Goal: Contribute content: Contribute content

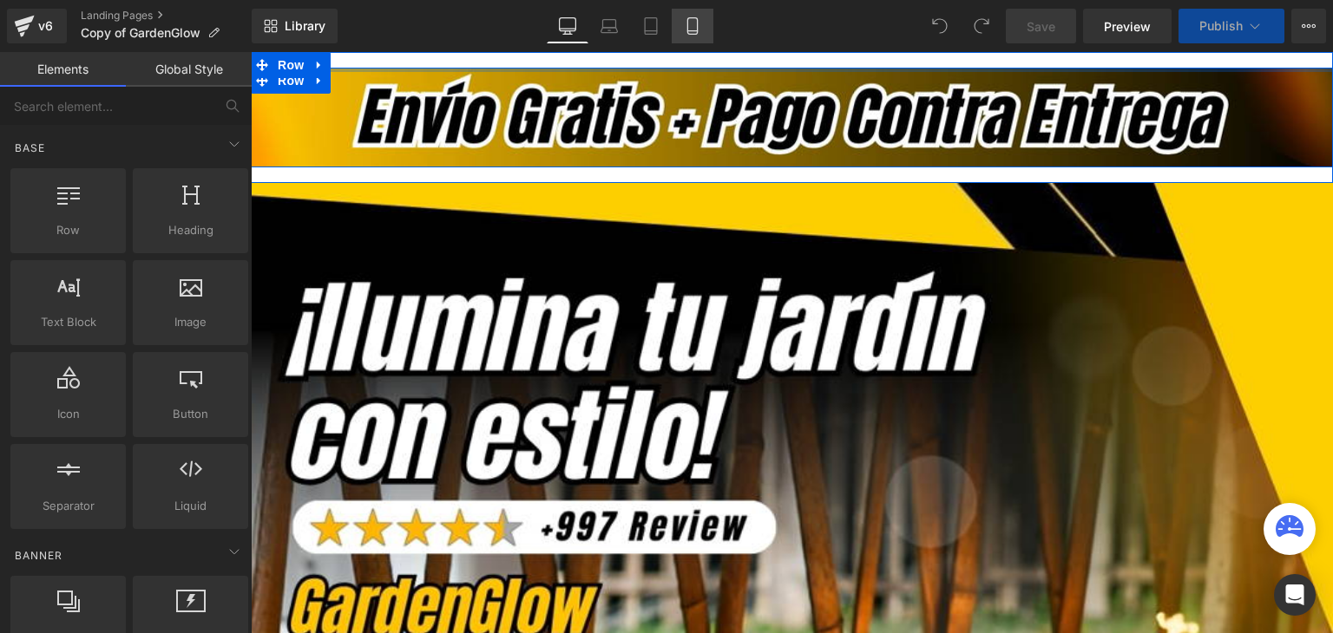
click at [704, 27] on link "Mobile" at bounding box center [693, 26] width 42 height 35
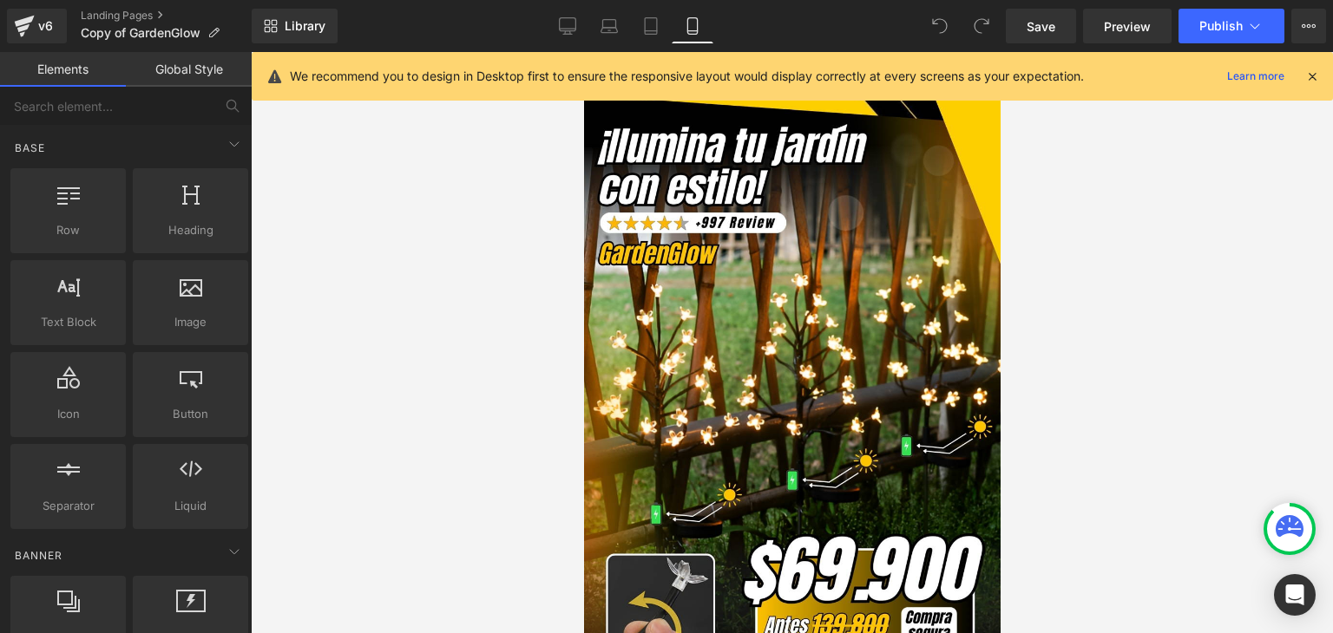
click at [1316, 74] on icon at bounding box center [1312, 77] width 16 height 16
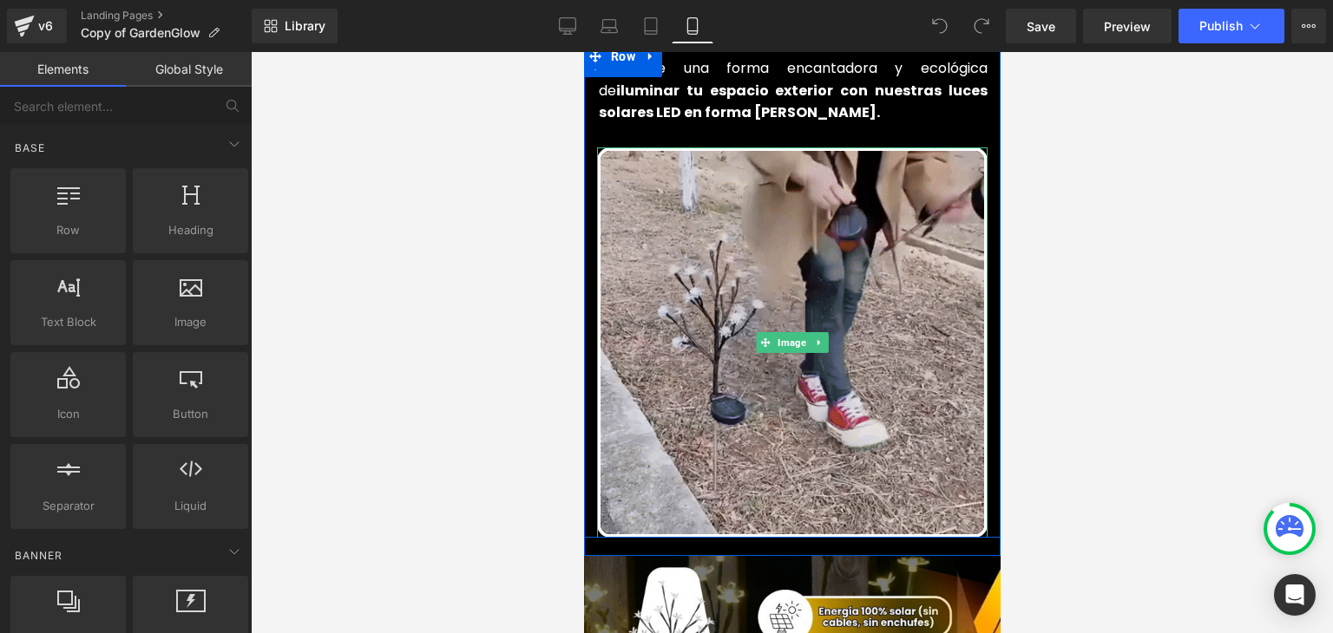
scroll to position [955, 0]
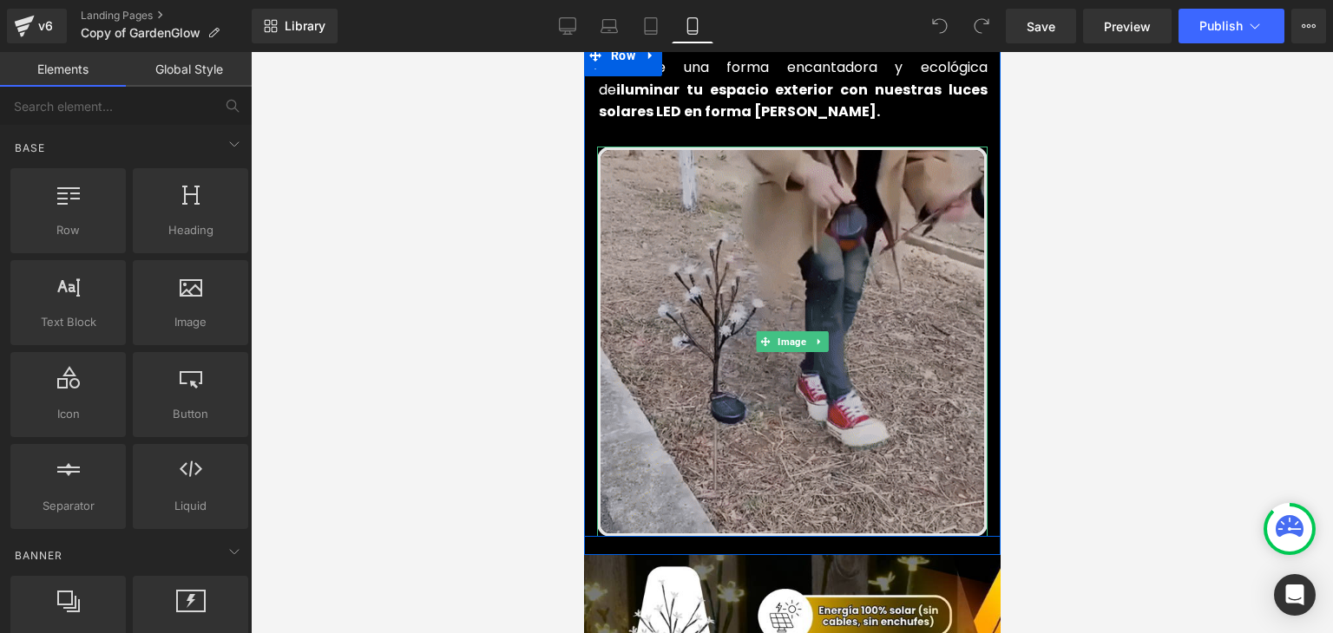
click at [773, 266] on img at bounding box center [791, 342] width 390 height 390
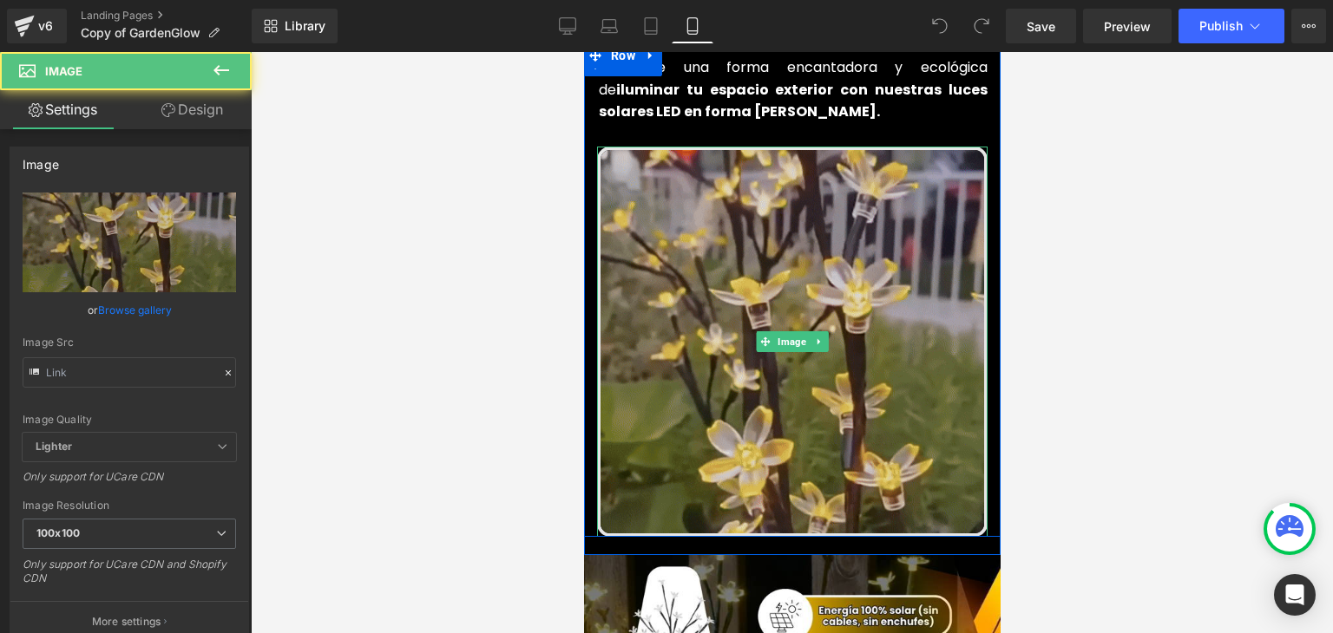
type input "[URL][DOMAIN_NAME]"
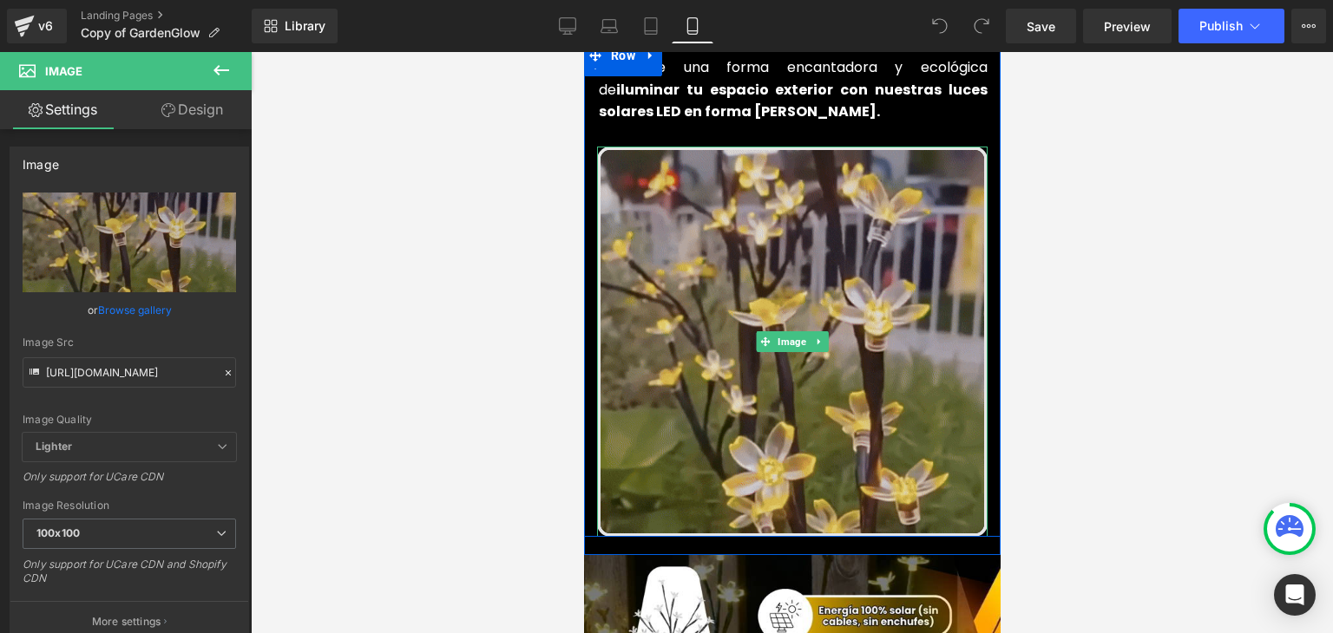
click at [741, 296] on img at bounding box center [791, 342] width 390 height 390
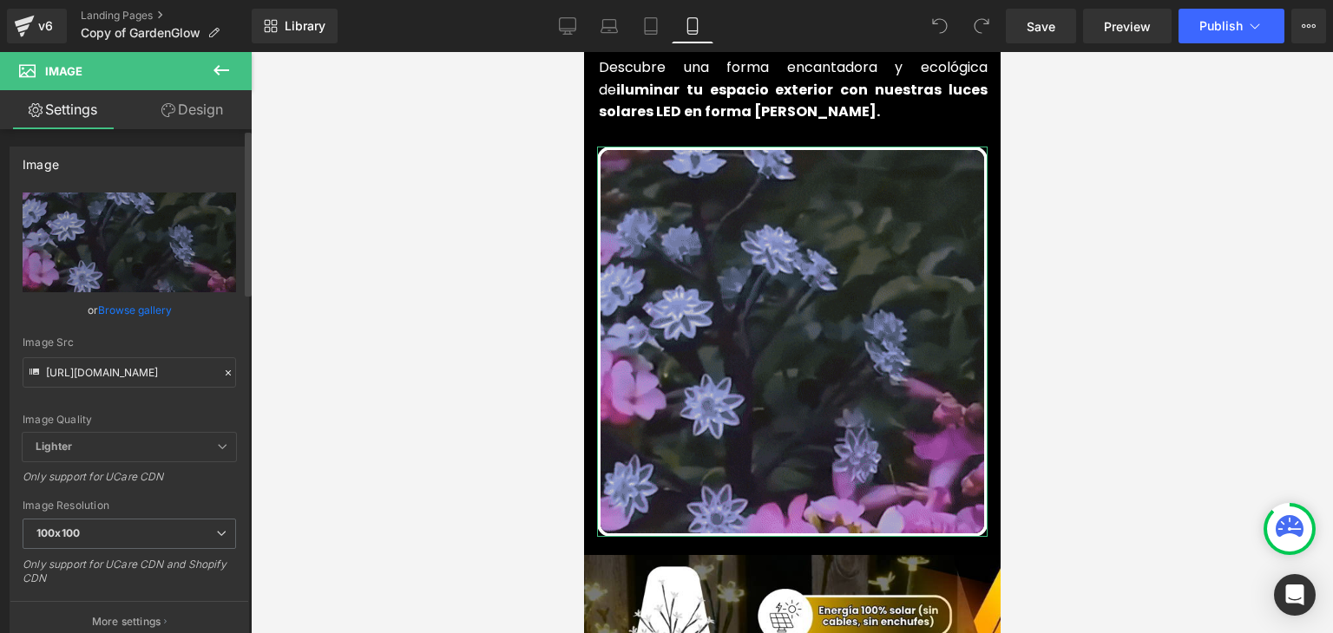
click at [222, 371] on icon at bounding box center [228, 373] width 12 height 12
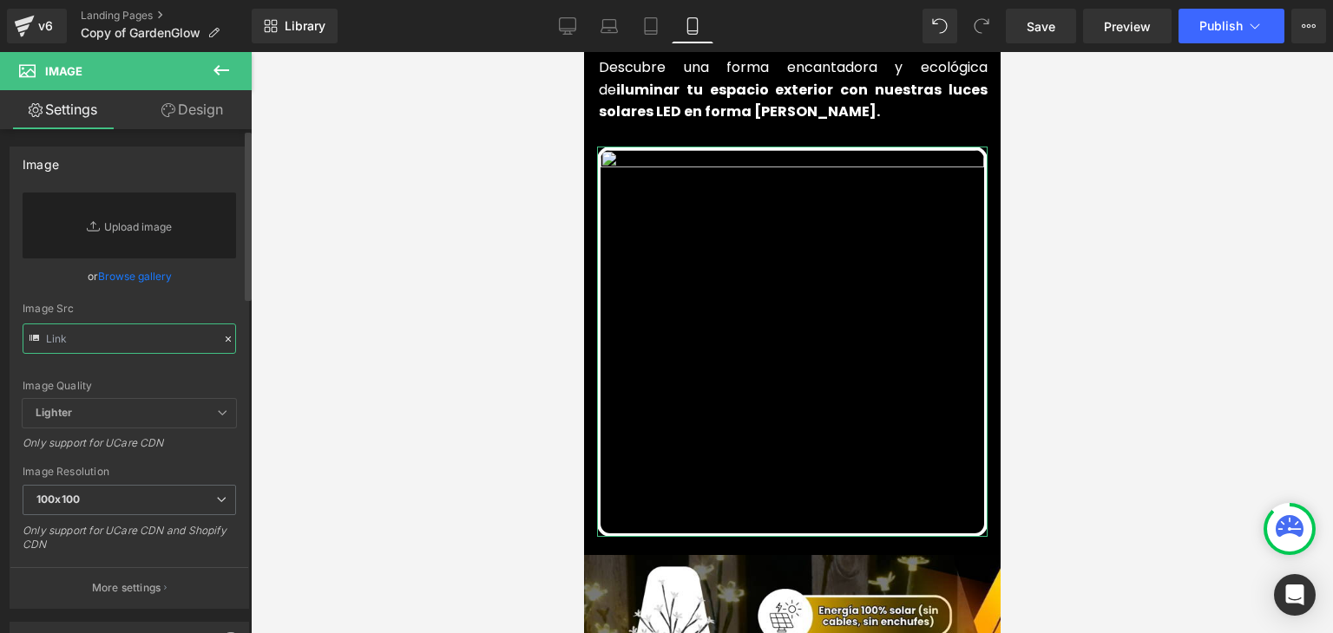
click at [180, 347] on input "text" at bounding box center [129, 339] width 213 height 30
paste input "[URL][DOMAIN_NAME]"
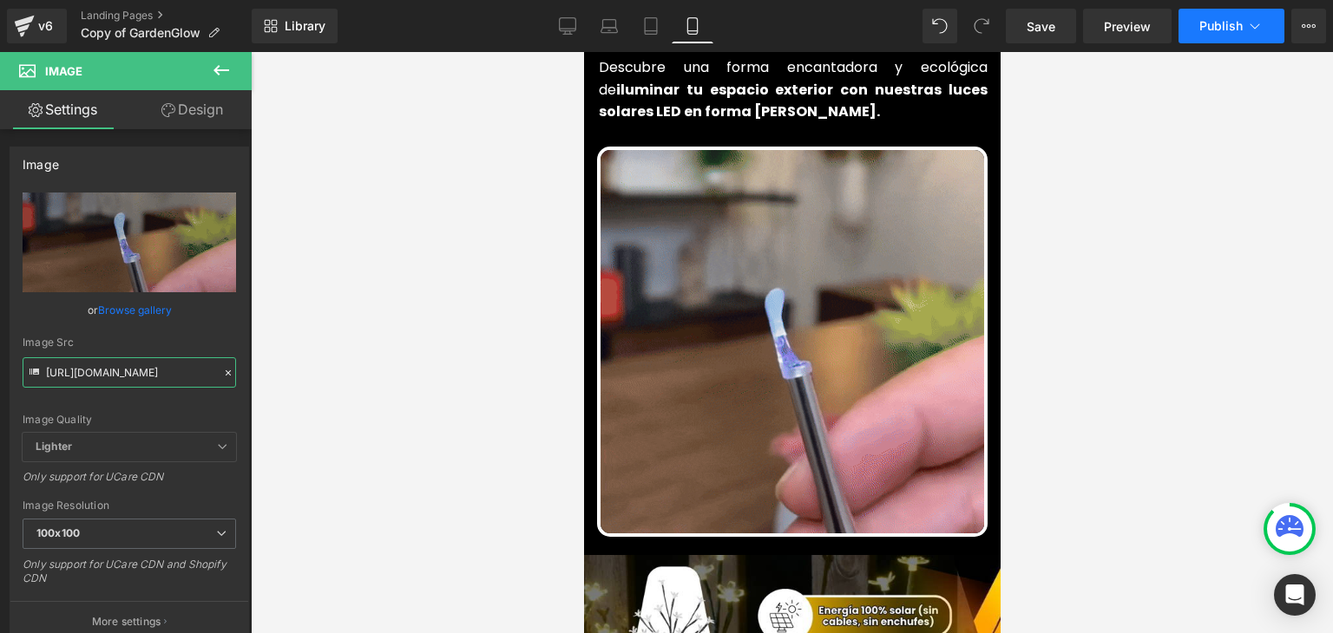
type input "[URL][DOMAIN_NAME]"
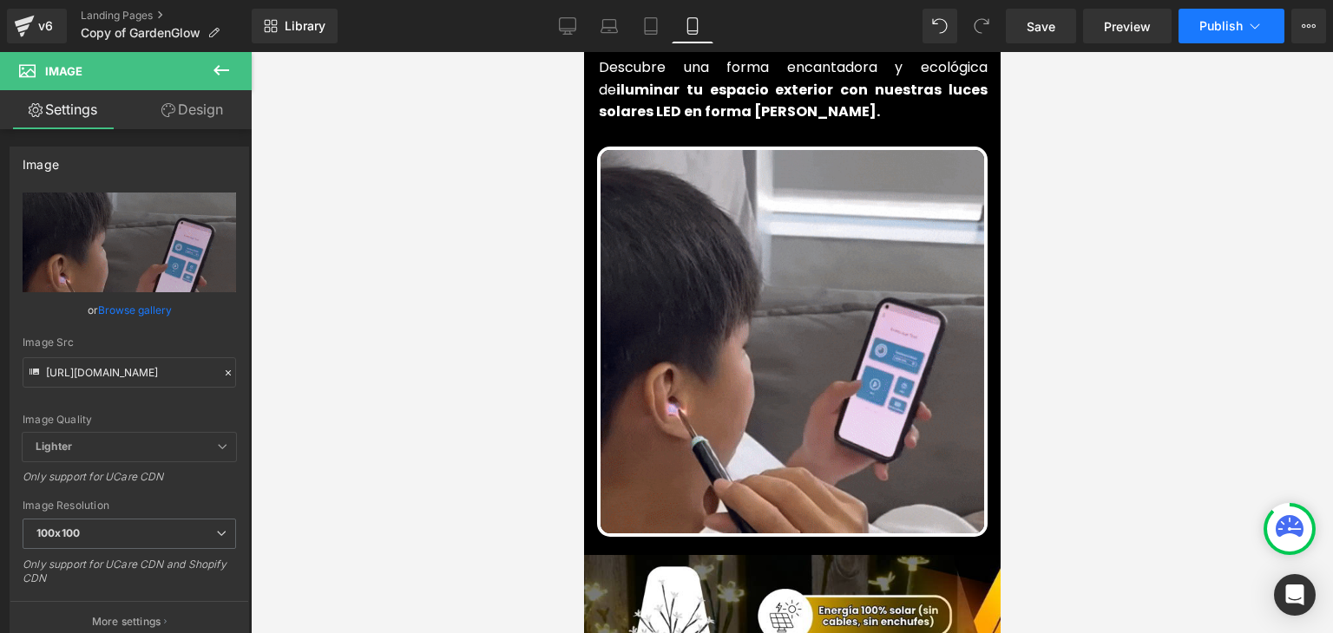
click at [1222, 25] on span "Publish" at bounding box center [1220, 26] width 43 height 14
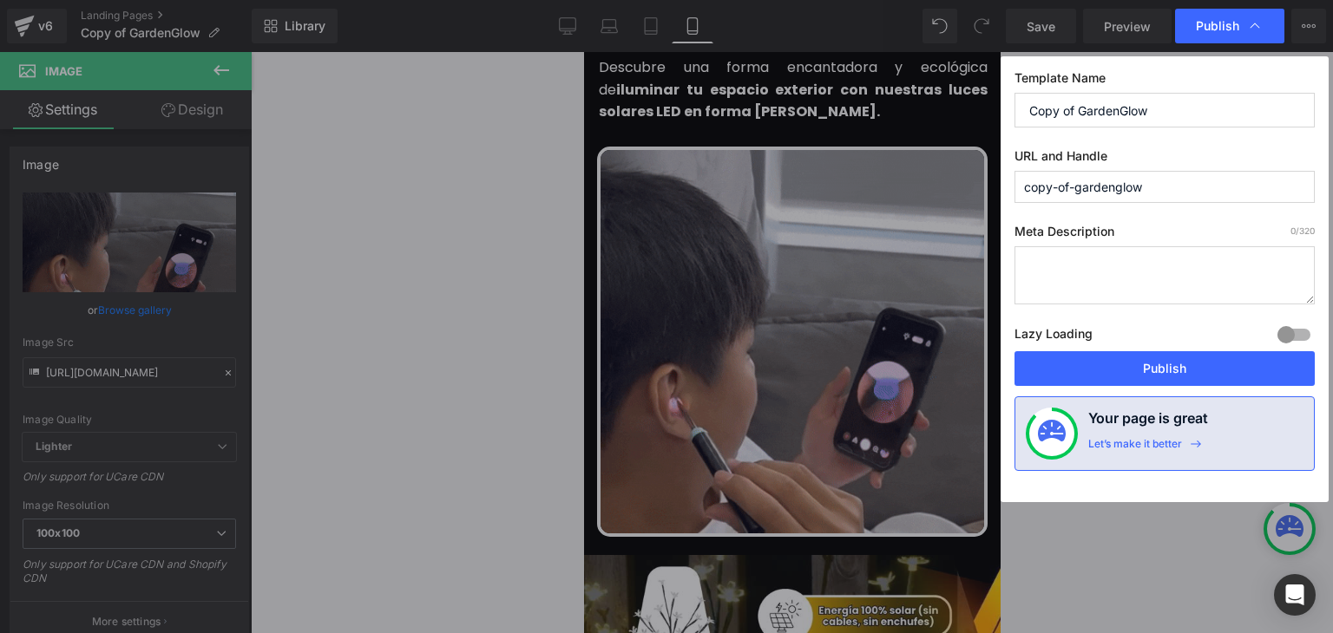
scroll to position [0, 0]
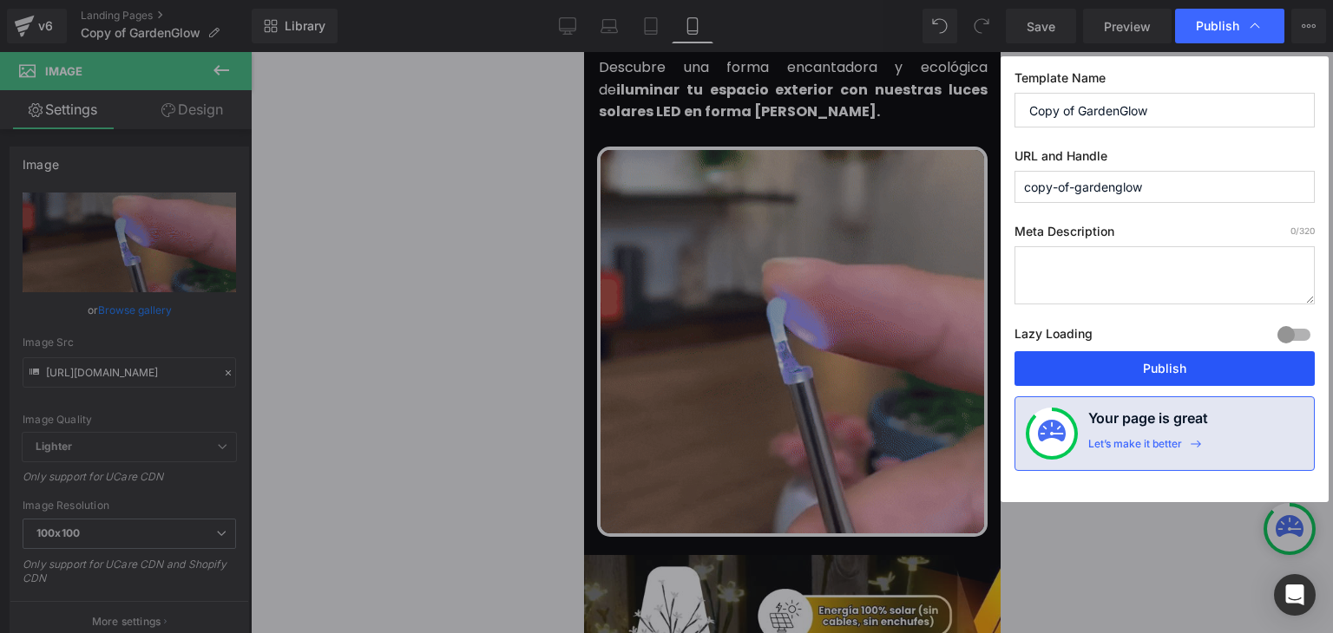
click at [1171, 368] on button "Publish" at bounding box center [1164, 368] width 300 height 35
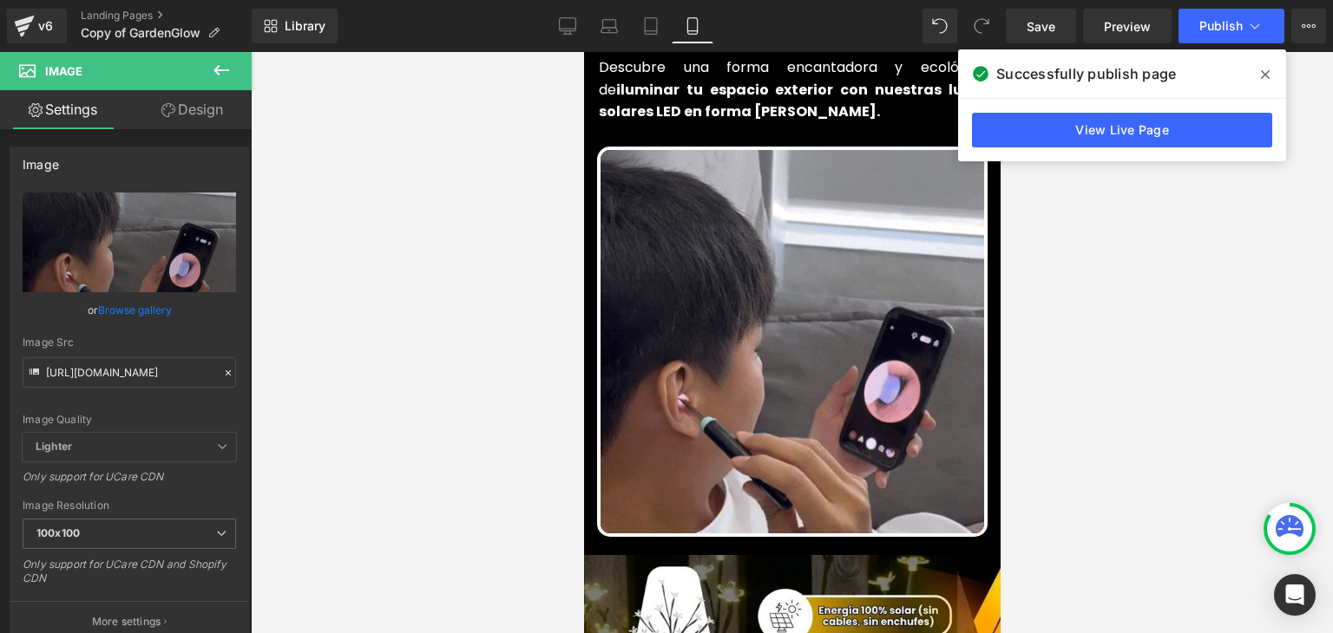
click at [1263, 74] on icon at bounding box center [1265, 75] width 9 height 14
